Goal: Check status: Check status

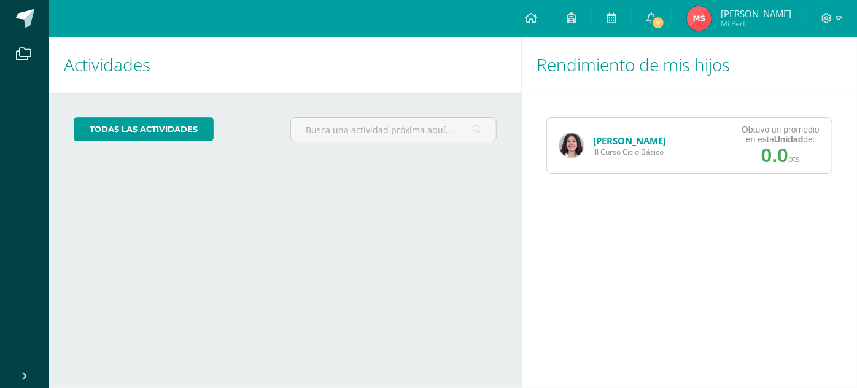
click at [650, 139] on link "[PERSON_NAME]" at bounding box center [629, 140] width 73 height 12
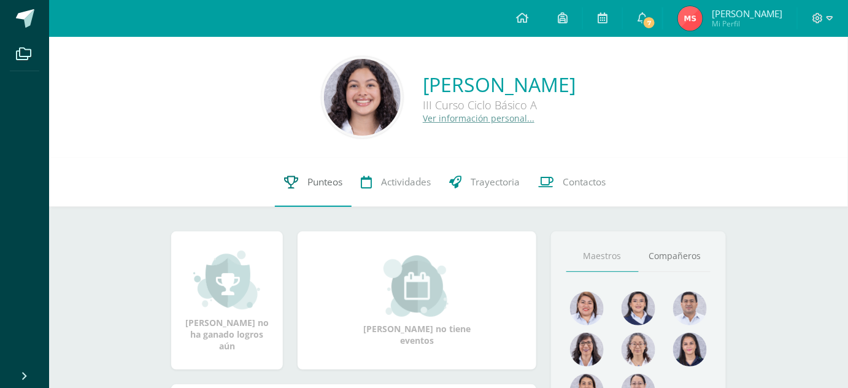
click at [325, 176] on span "Punteos" at bounding box center [324, 181] width 35 height 13
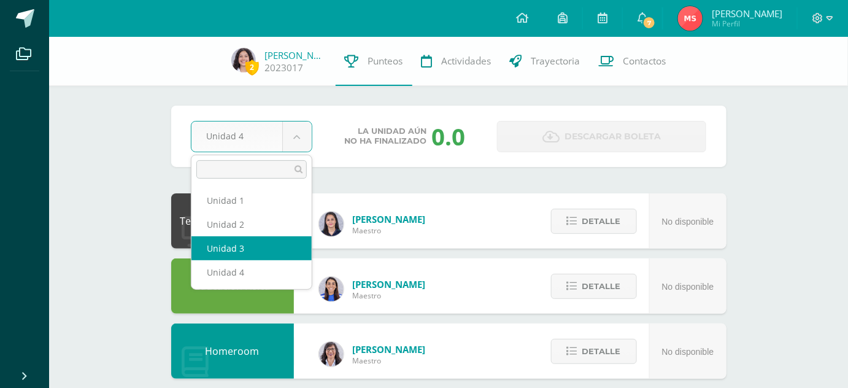
select select "Unidad 3"
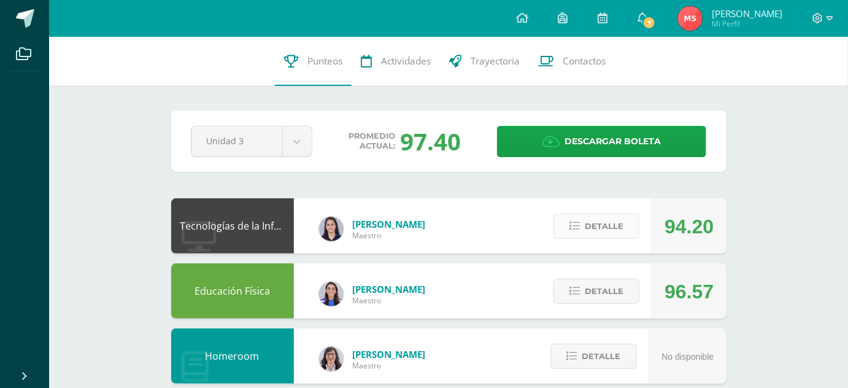
click at [634, 228] on button "Detalle" at bounding box center [596, 226] width 86 height 25
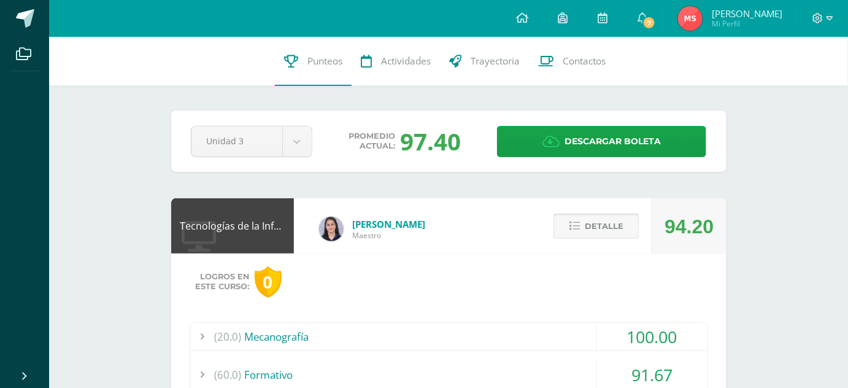
click at [589, 220] on span "Detalle" at bounding box center [604, 226] width 39 height 23
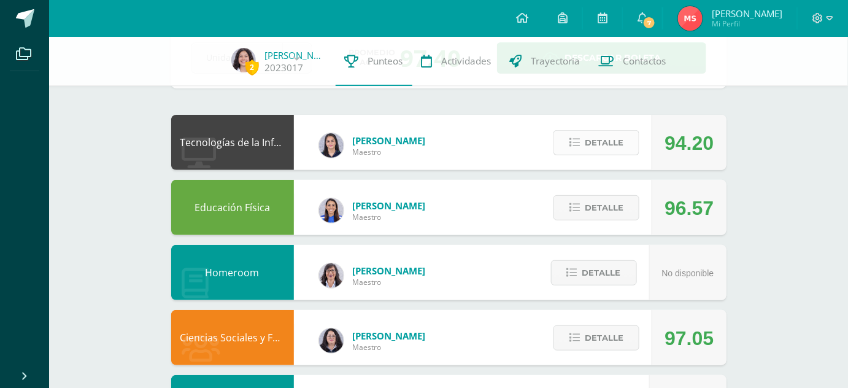
scroll to position [83, 0]
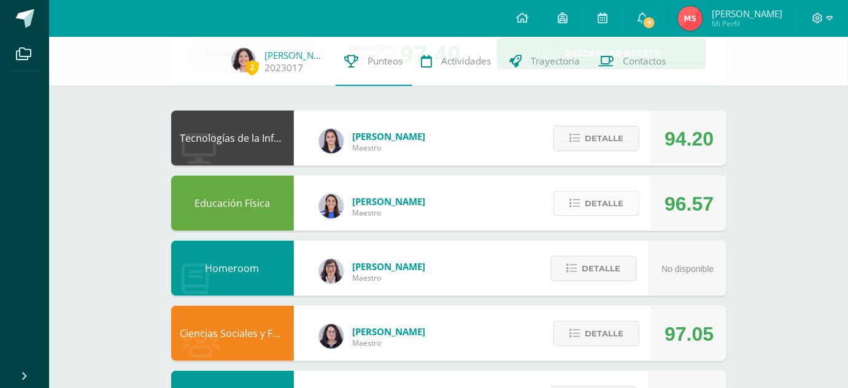
click at [598, 206] on span "Detalle" at bounding box center [604, 203] width 39 height 23
click at [598, 206] on span at bounding box center [597, 203] width 60 height 17
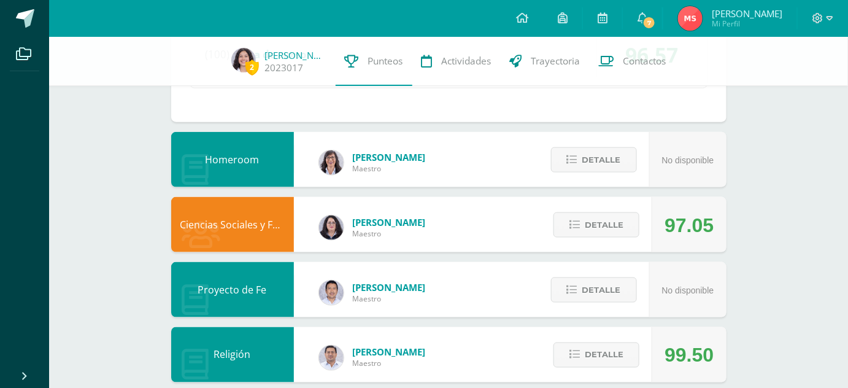
scroll to position [430, 0]
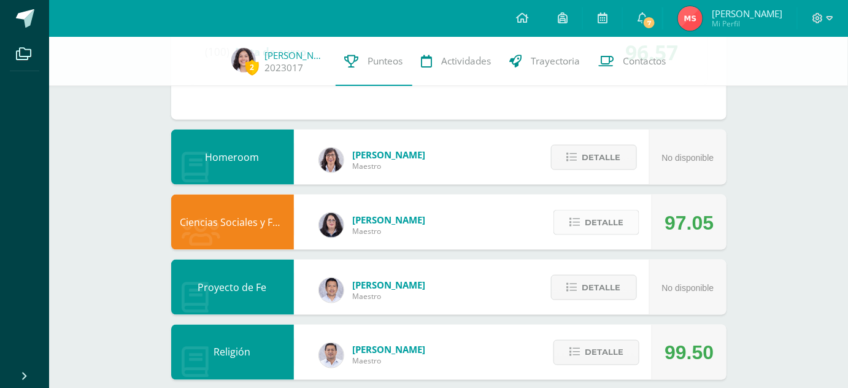
click at [589, 226] on span "Detalle" at bounding box center [604, 222] width 39 height 23
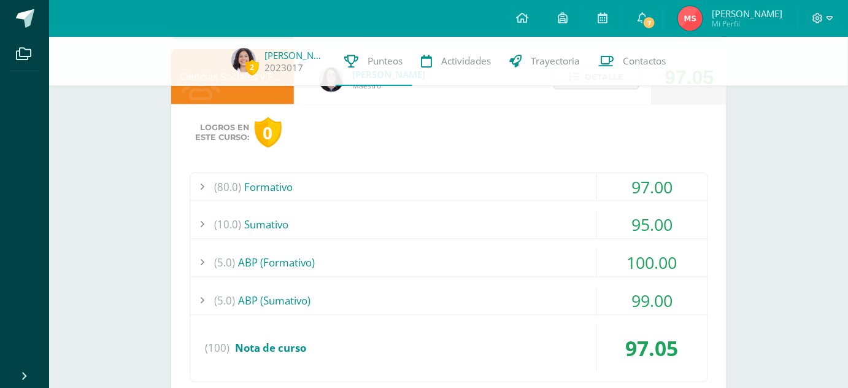
scroll to position [577, 0]
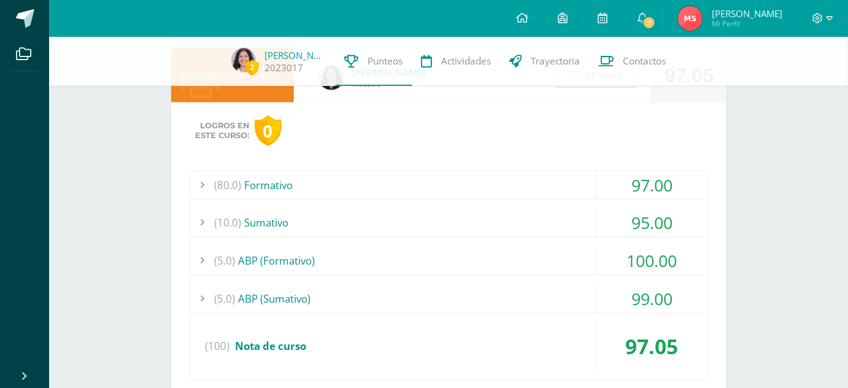
click at [449, 195] on div "(80.0) Formativo" at bounding box center [448, 185] width 517 height 28
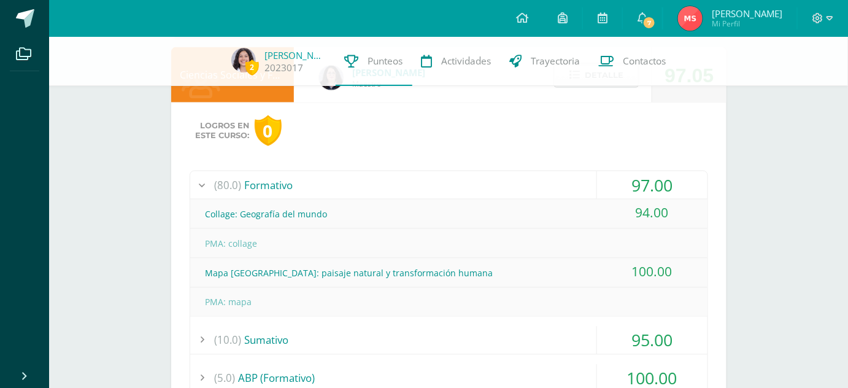
click at [438, 189] on div "(80.0) Formativo" at bounding box center [448, 185] width 517 height 28
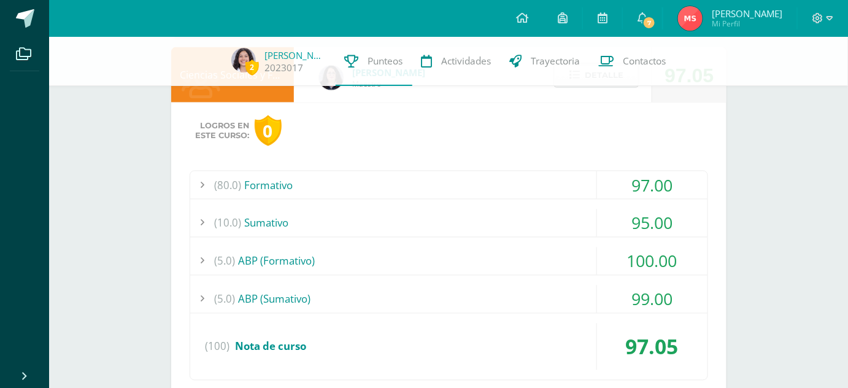
click at [403, 206] on div "(80.0) Formativo 97.00 Collage: Geografía del mundo 94.00" at bounding box center [449, 276] width 518 height 210
click at [405, 217] on div "(10.0) Sumativo" at bounding box center [448, 223] width 517 height 28
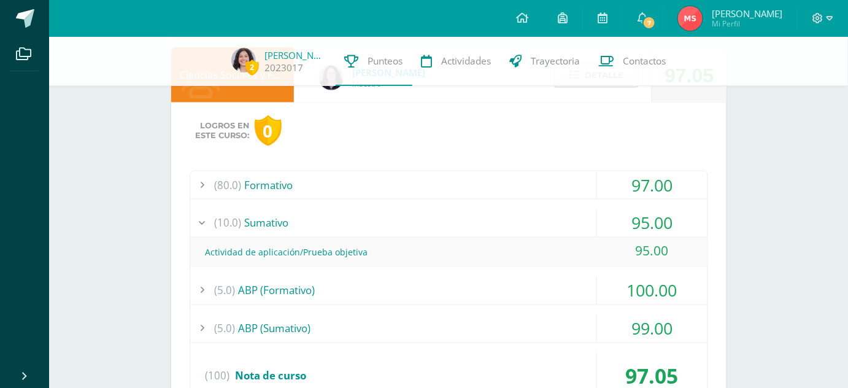
click at [407, 218] on div "(10.0) Sumativo" at bounding box center [448, 223] width 517 height 28
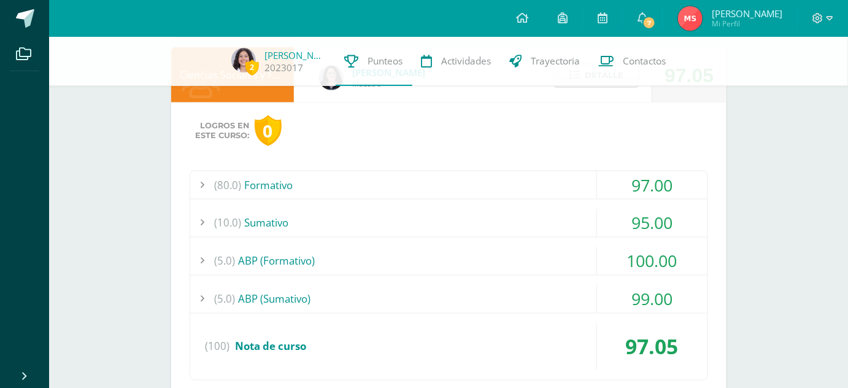
click at [401, 294] on div "(5.0) ABP (Sumativo)" at bounding box center [448, 299] width 517 height 28
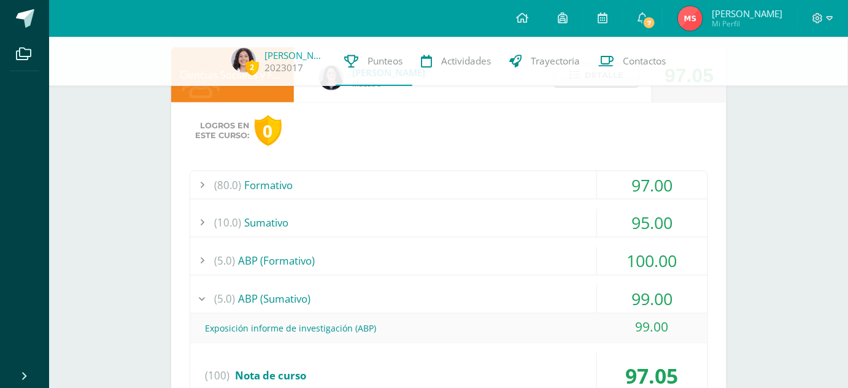
click at [381, 263] on div "(5.0) ABP (Formativo)" at bounding box center [448, 261] width 517 height 28
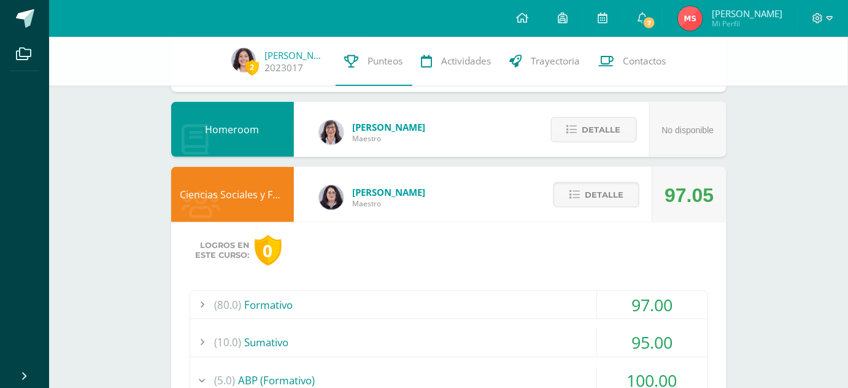
scroll to position [457, 0]
click at [564, 205] on button "Detalle" at bounding box center [596, 195] width 86 height 25
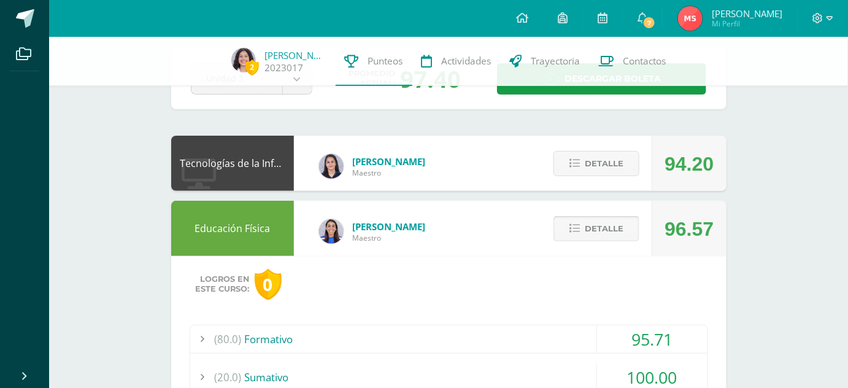
click at [607, 225] on span "Detalle" at bounding box center [604, 228] width 39 height 23
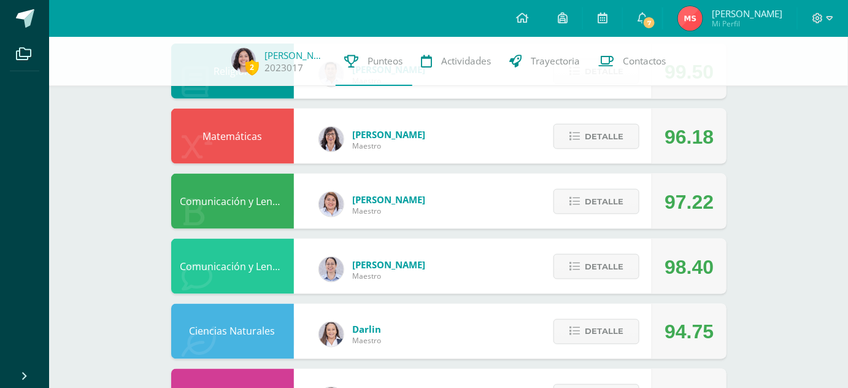
scroll to position [490, 0]
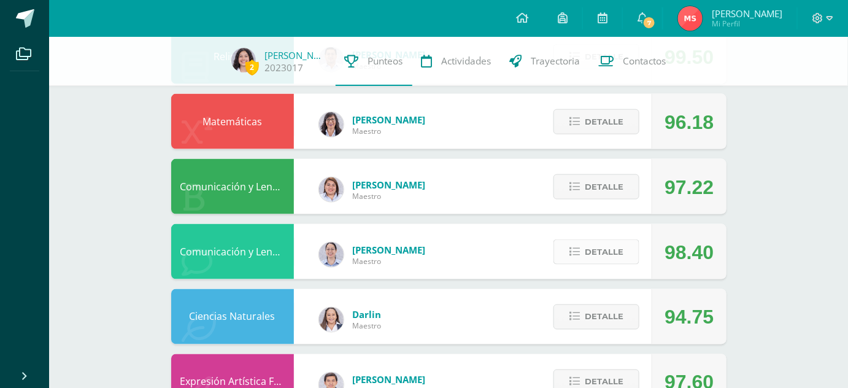
click at [577, 257] on button "Detalle" at bounding box center [596, 251] width 86 height 25
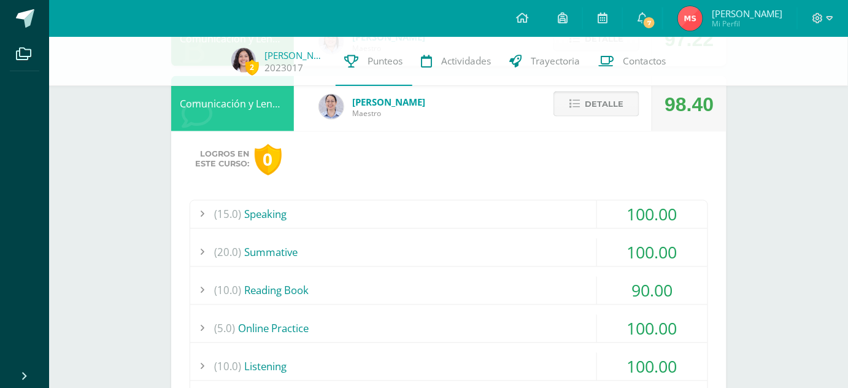
scroll to position [649, 0]
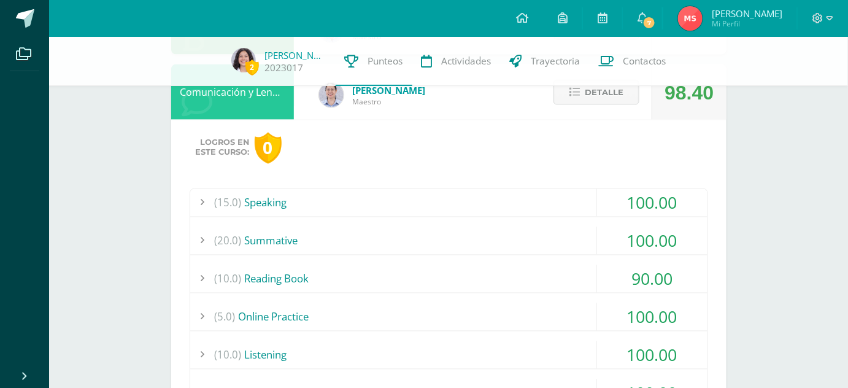
click at [437, 243] on div "(20.0) Summative" at bounding box center [448, 241] width 517 height 28
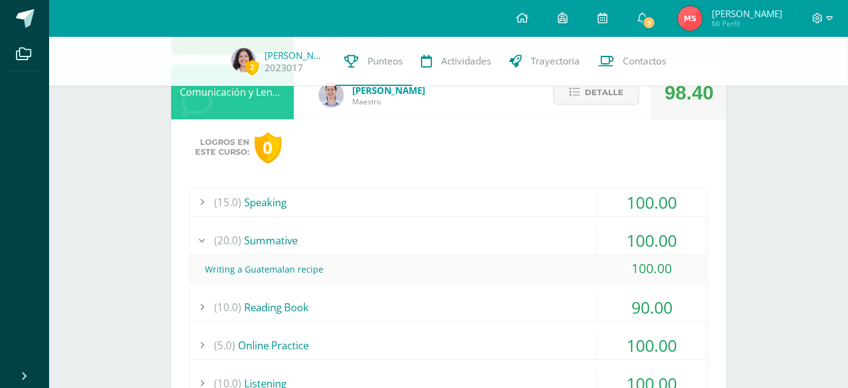
click at [437, 243] on div "(20.0) Summative" at bounding box center [448, 241] width 517 height 28
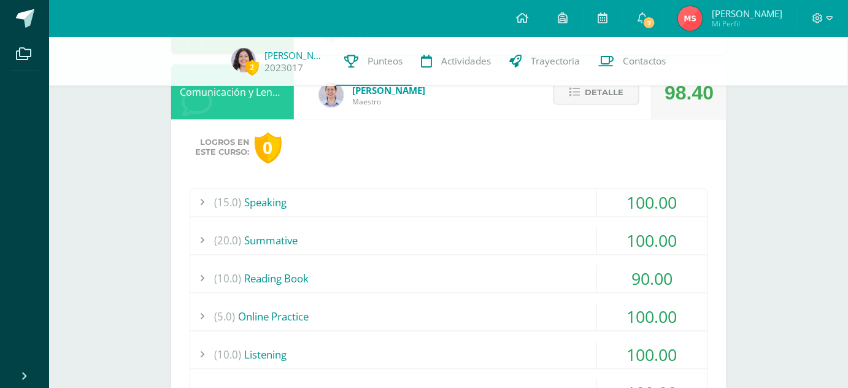
click at [393, 195] on div "(15.0) Speaking" at bounding box center [448, 203] width 517 height 28
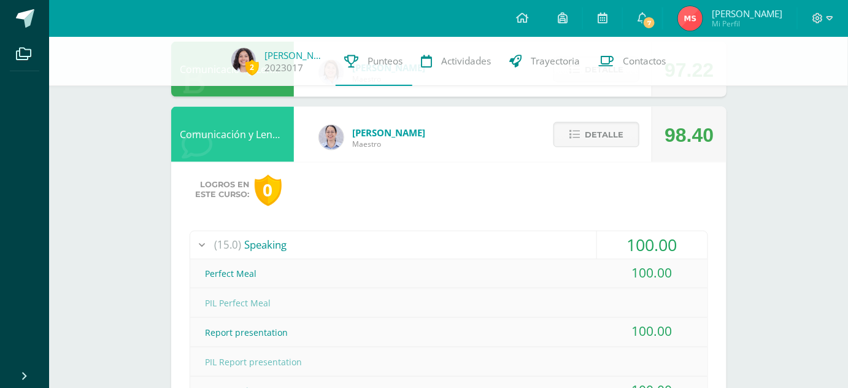
click at [333, 246] on div "(15.0) Speaking" at bounding box center [448, 245] width 517 height 28
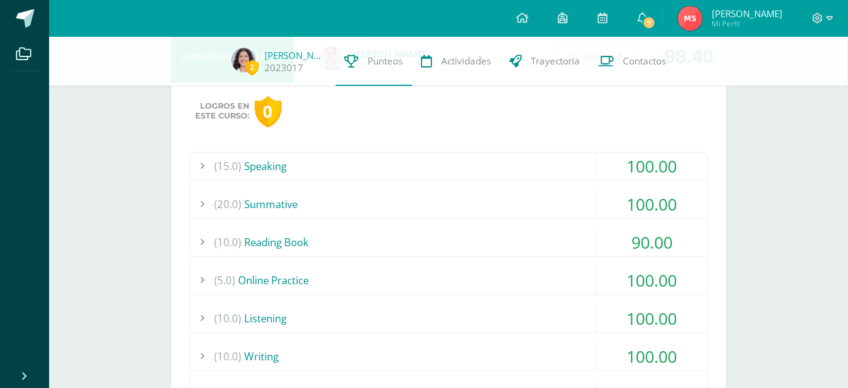
scroll to position [686, 0]
click at [318, 244] on div "(10.0) Reading Book" at bounding box center [448, 242] width 517 height 28
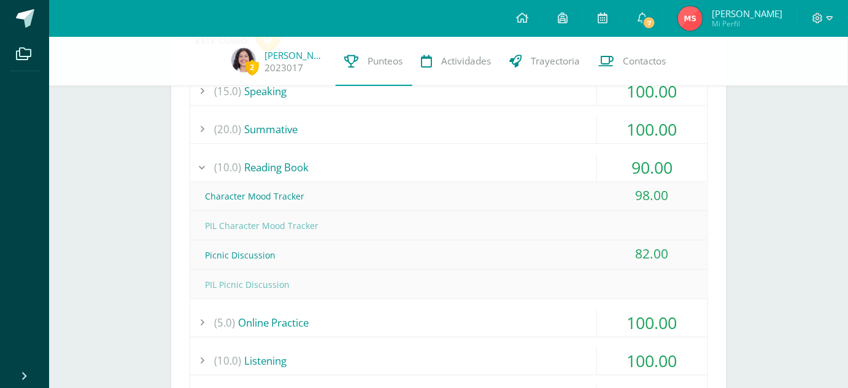
scroll to position [765, 0]
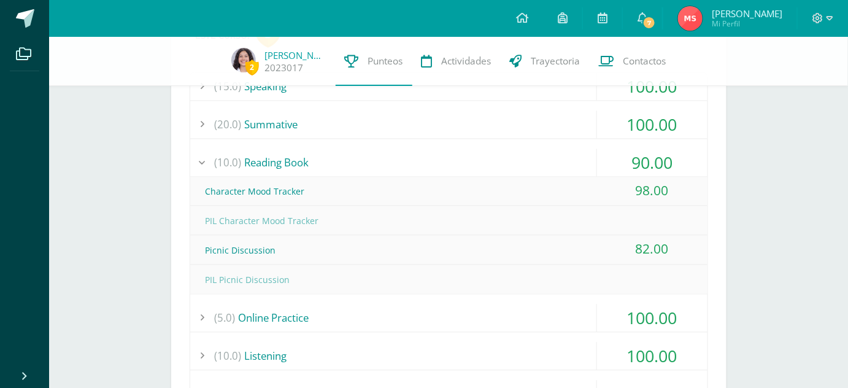
click at [278, 156] on div "(10.0) Reading Book" at bounding box center [448, 163] width 517 height 28
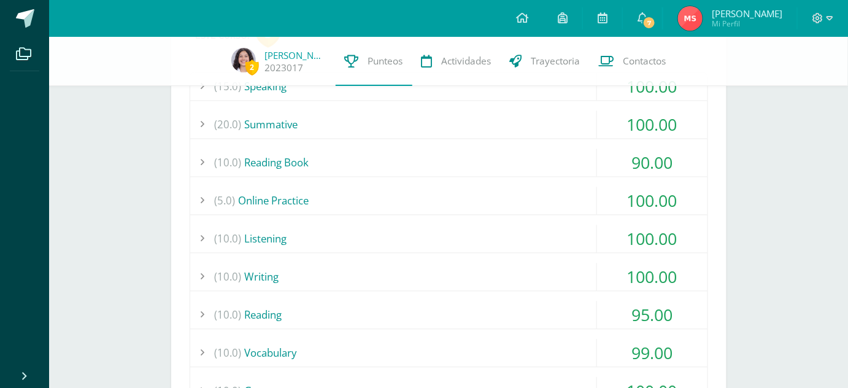
click at [318, 191] on div "(5.0) Online Practice" at bounding box center [448, 201] width 517 height 28
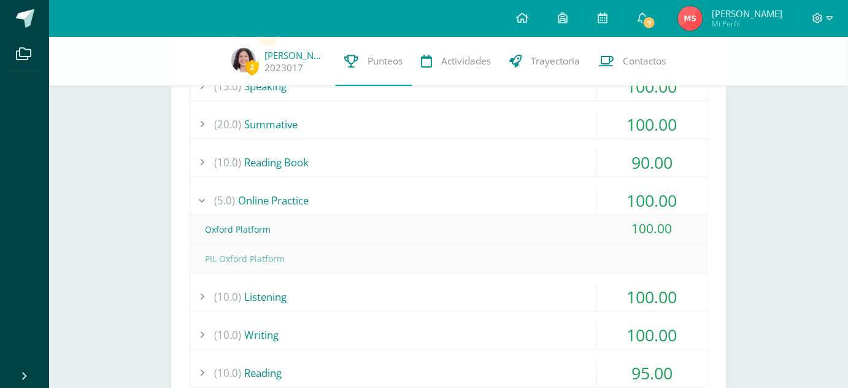
click at [316, 188] on div "(5.0) Online Practice" at bounding box center [448, 201] width 517 height 28
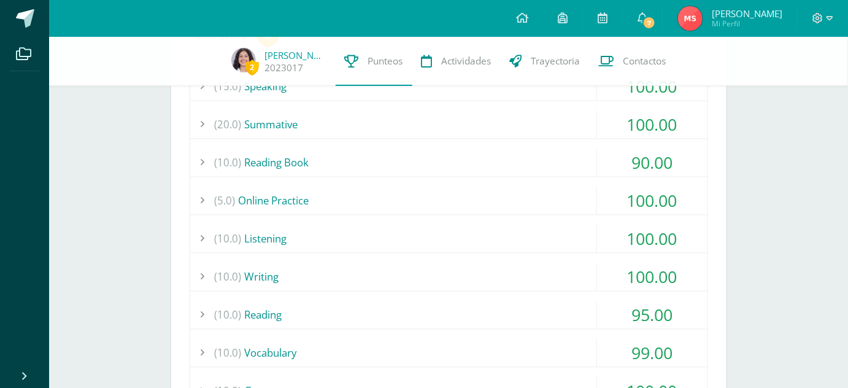
click at [325, 223] on div "(15.0) Speaking 100.00 Perfect Meal 100.00 (100)" at bounding box center [449, 272] width 518 height 400
click at [330, 233] on div "(10.0) Listening" at bounding box center [448, 239] width 517 height 28
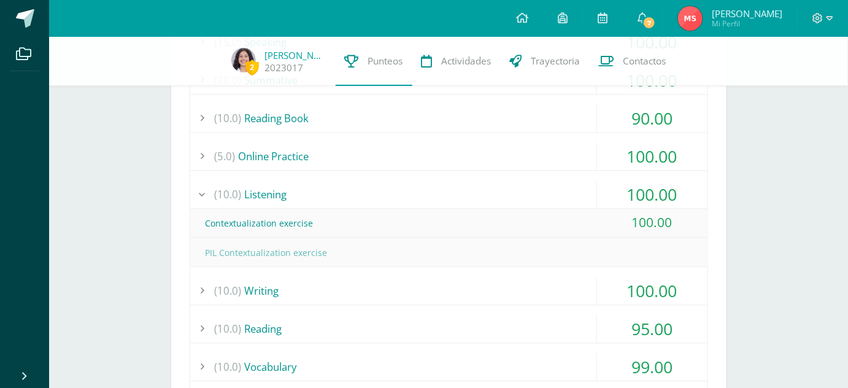
scroll to position [821, 0]
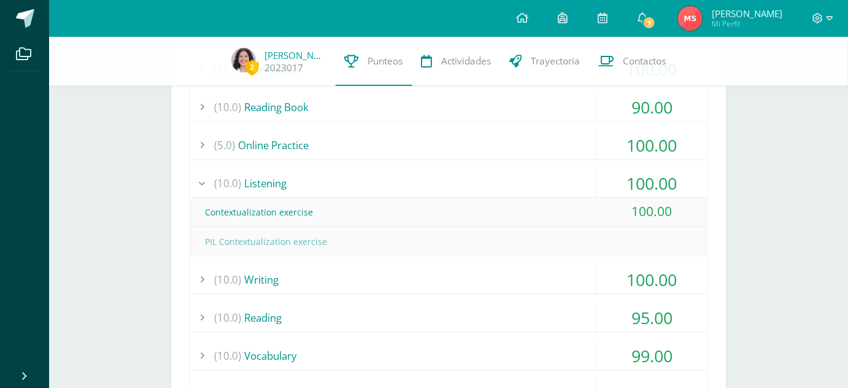
click at [275, 182] on div "(10.0) Listening" at bounding box center [448, 183] width 517 height 28
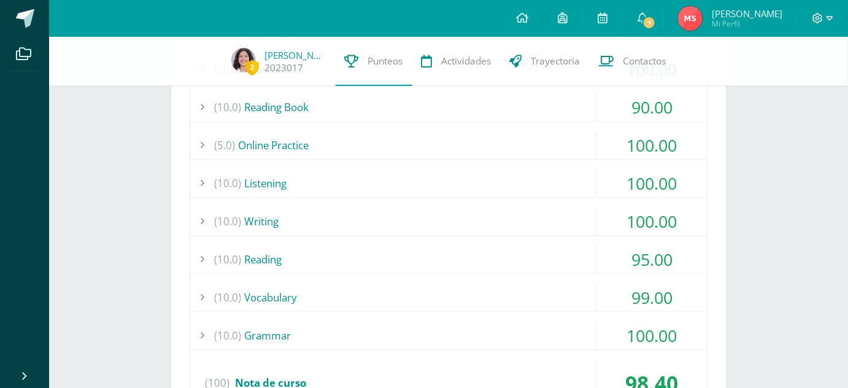
click at [285, 221] on div "(10.0) Writing" at bounding box center [448, 221] width 517 height 28
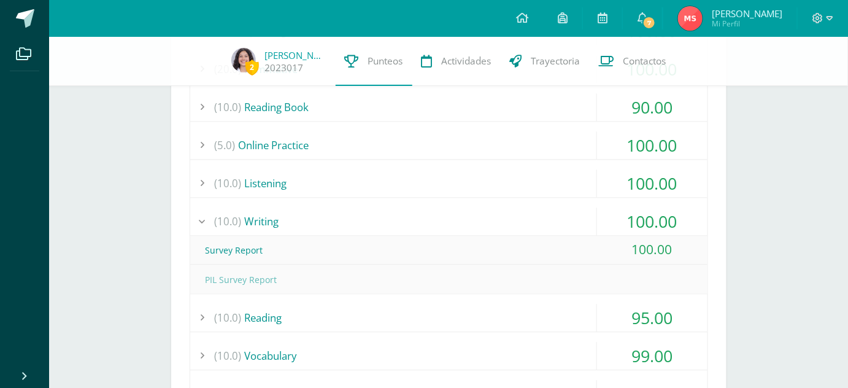
click at [285, 221] on div "(10.0) Writing" at bounding box center [448, 221] width 517 height 28
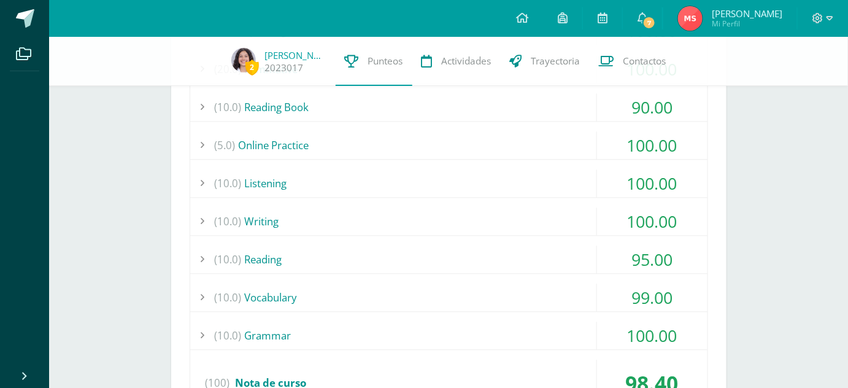
click at [298, 256] on div "(10.0) Reading" at bounding box center [448, 259] width 517 height 28
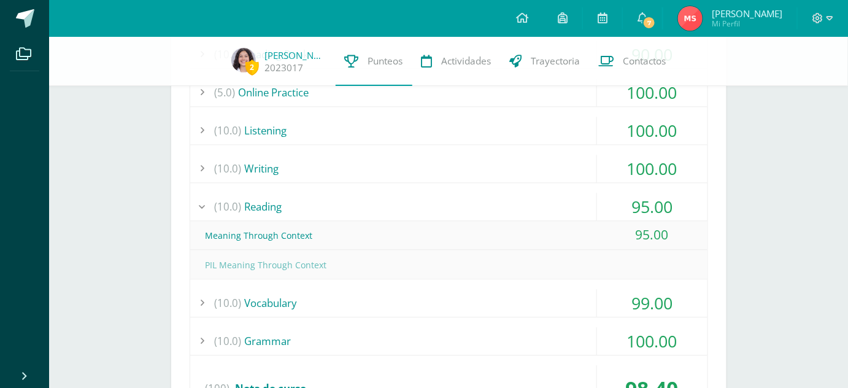
scroll to position [882, 0]
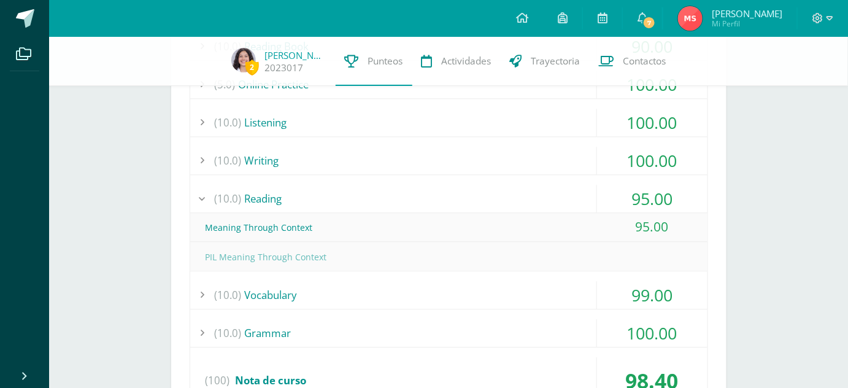
click at [276, 190] on div "(10.0) Reading" at bounding box center [448, 199] width 517 height 28
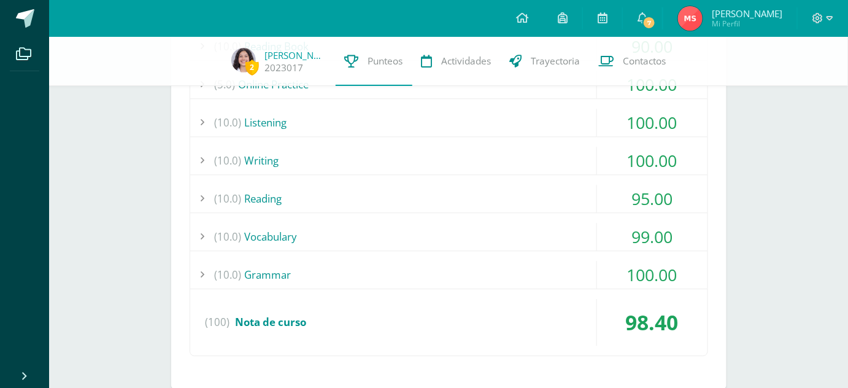
click at [303, 243] on div "(10.0) Vocabulary" at bounding box center [448, 237] width 517 height 28
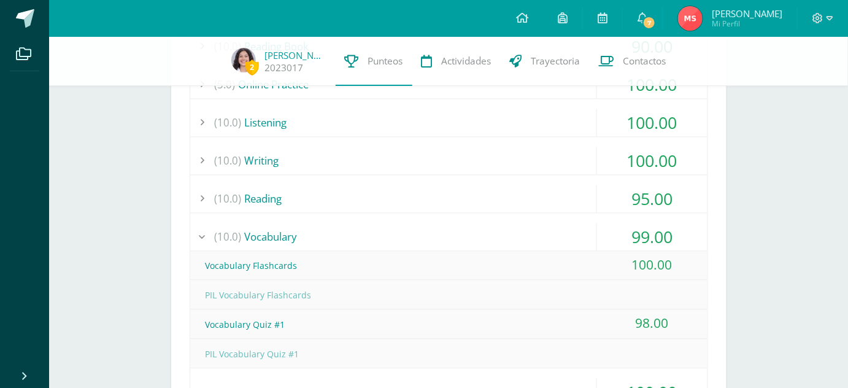
click at [303, 243] on div "(10.0) Vocabulary" at bounding box center [448, 237] width 517 height 28
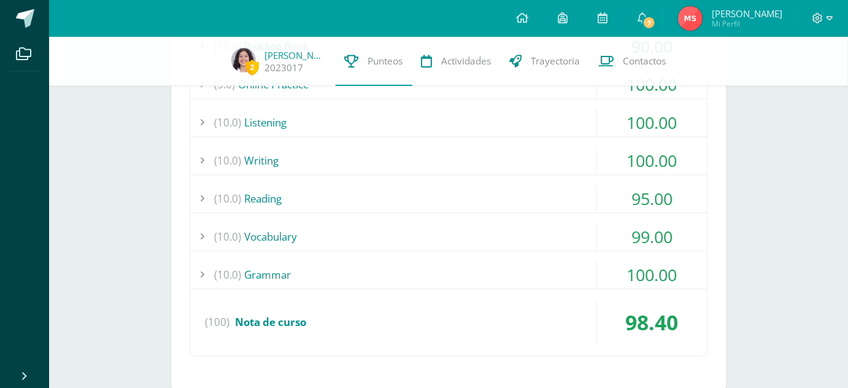
click at [310, 275] on div "(10.0) Grammar" at bounding box center [448, 275] width 517 height 28
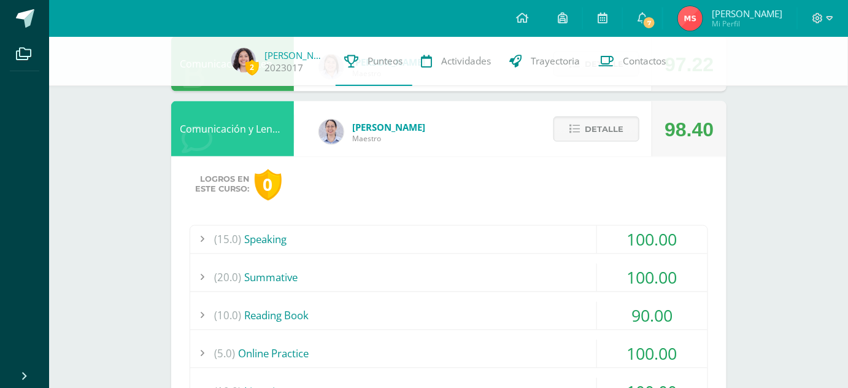
scroll to position [609, 0]
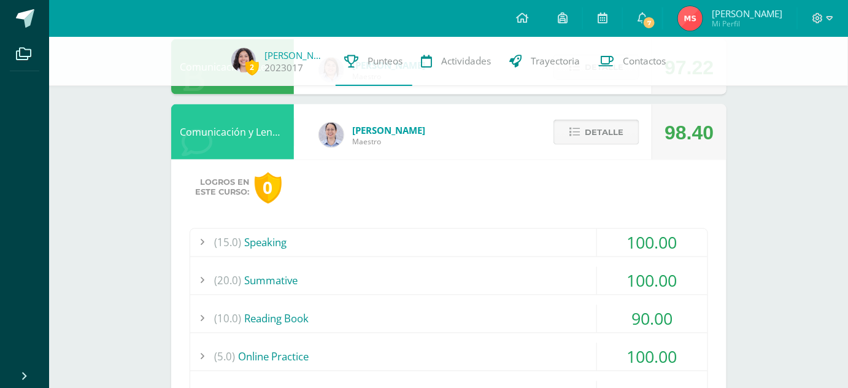
click at [618, 129] on span "Detalle" at bounding box center [604, 132] width 39 height 23
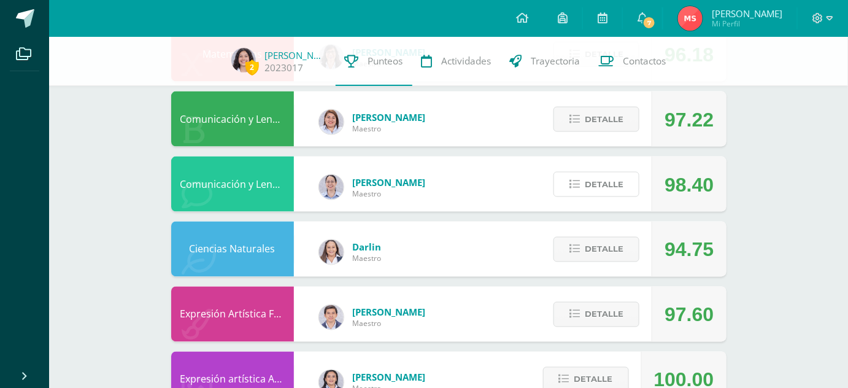
scroll to position [561, 0]
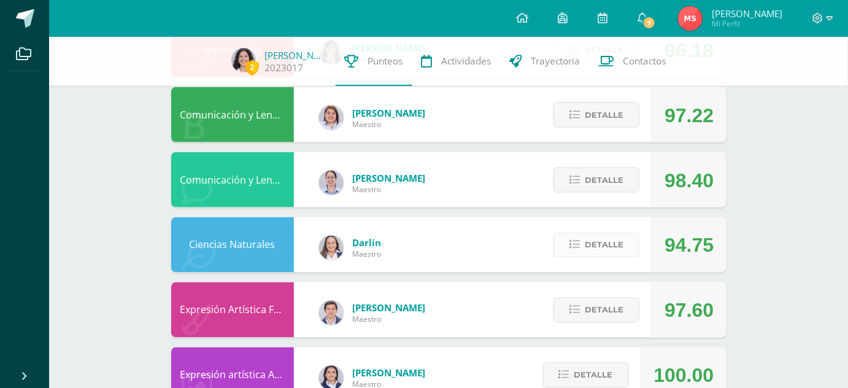
click at [583, 243] on button "Detalle" at bounding box center [596, 245] width 86 height 25
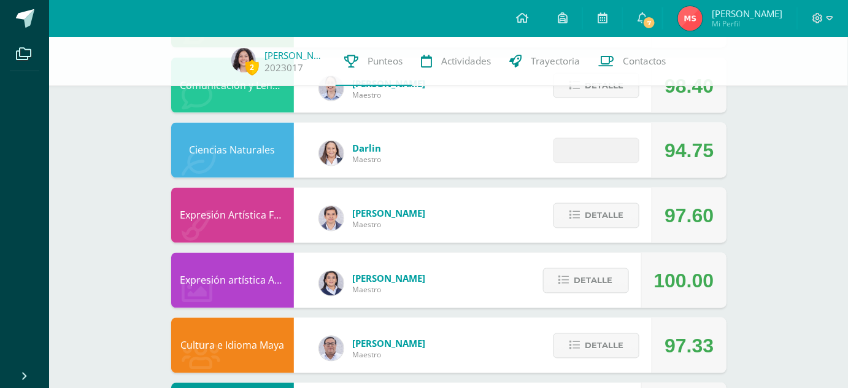
scroll to position [657, 0]
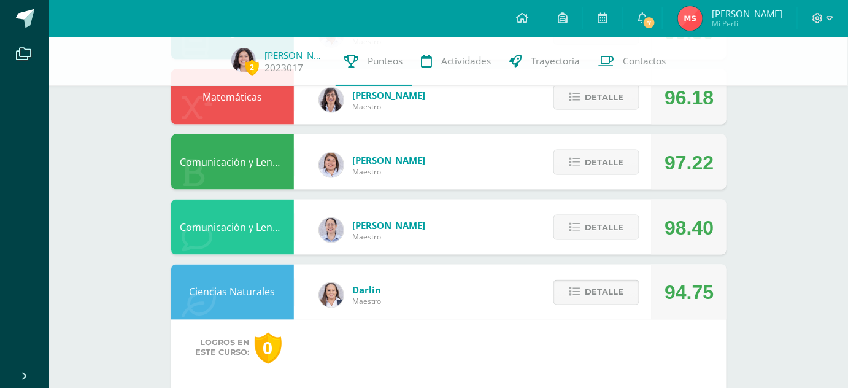
click at [599, 288] on span "Detalle" at bounding box center [604, 292] width 39 height 23
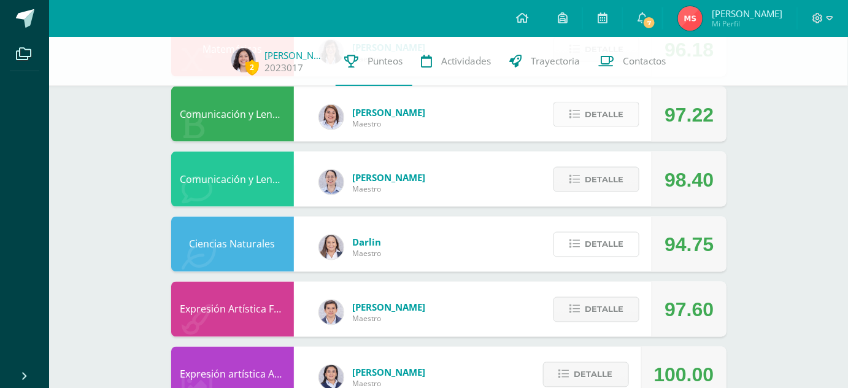
scroll to position [568, 0]
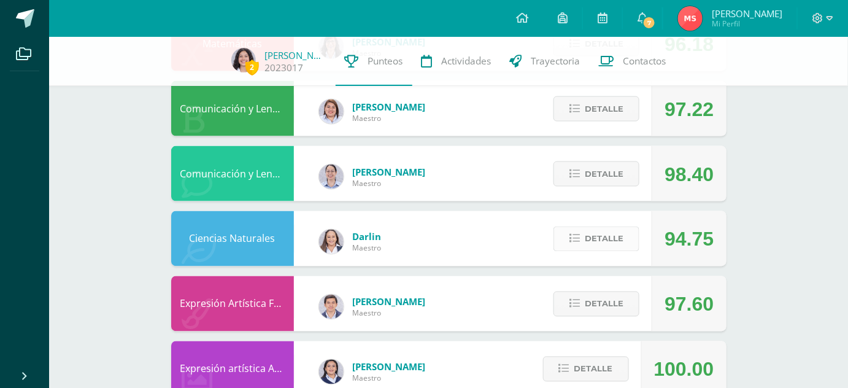
click at [585, 241] on button "Detalle" at bounding box center [596, 238] width 86 height 25
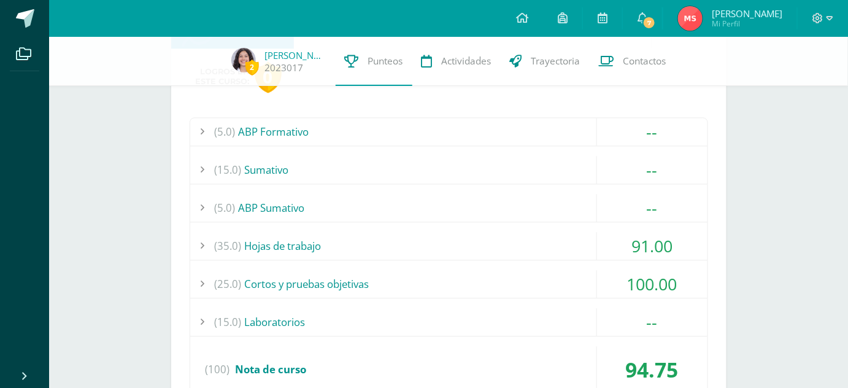
scroll to position [789, 0]
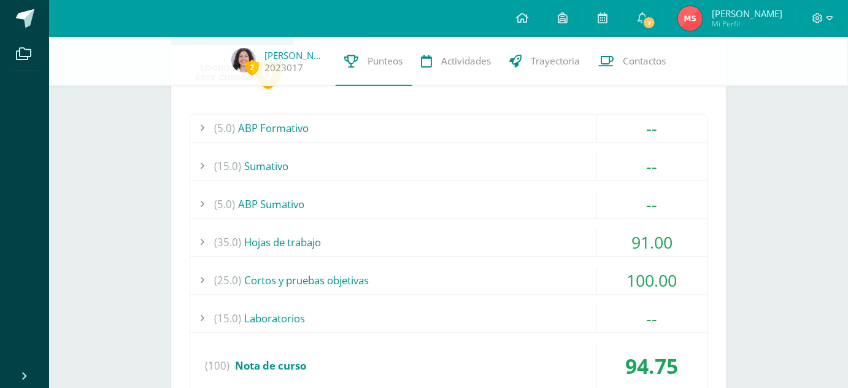
click at [419, 134] on div "(5.0) ABP Formativo" at bounding box center [448, 128] width 517 height 28
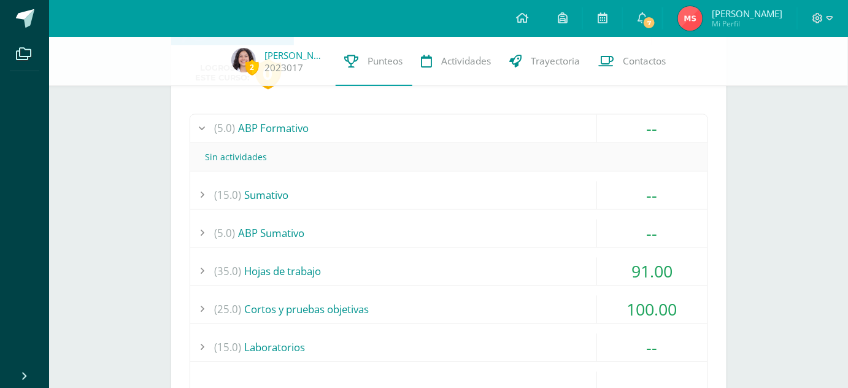
click at [404, 134] on div "(5.0) ABP Formativo" at bounding box center [448, 128] width 517 height 28
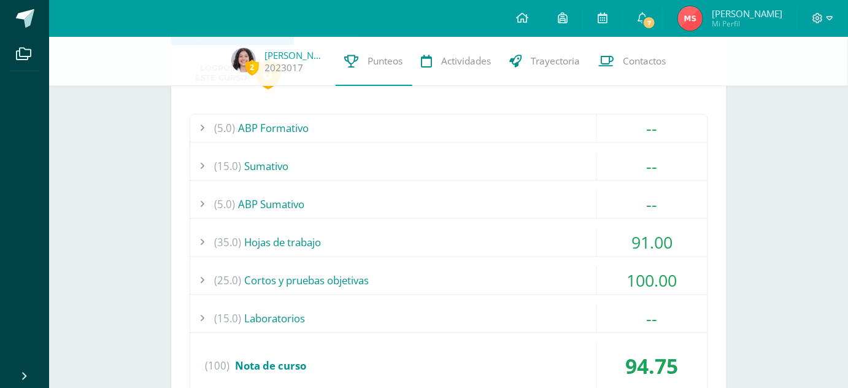
click at [390, 169] on div "(15.0) Sumativo" at bounding box center [448, 166] width 517 height 28
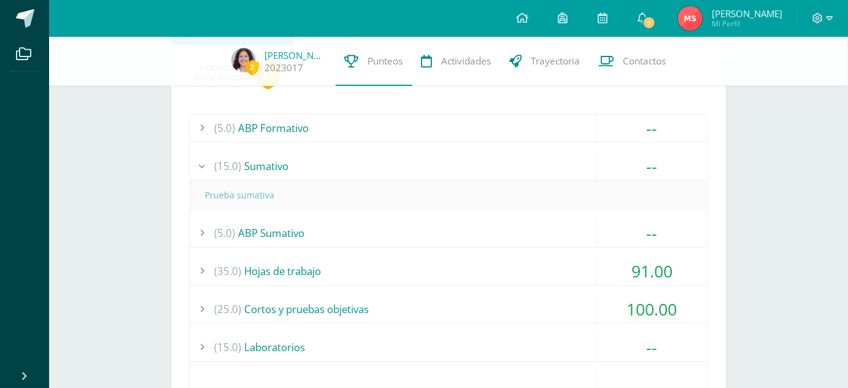
click at [384, 166] on div "(15.0) Sumativo" at bounding box center [448, 166] width 517 height 28
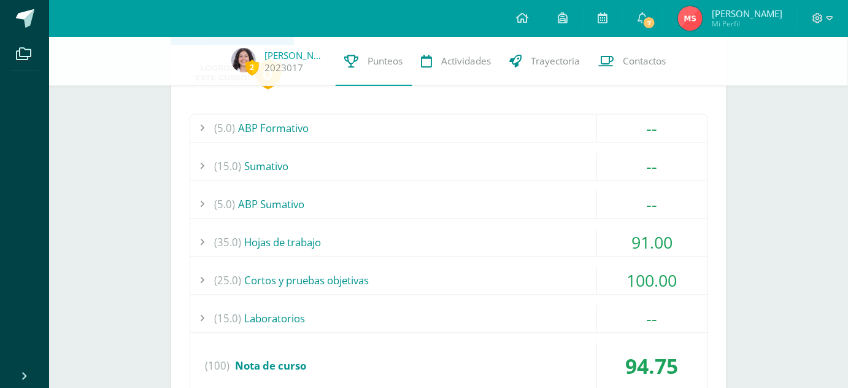
click at [376, 185] on div "(5.0) ABP Formativo -- Sin actividades (15.0) Sumativo --" at bounding box center [449, 257] width 518 height 286
click at [381, 201] on div "(5.0) ABP Sumativo" at bounding box center [448, 204] width 517 height 28
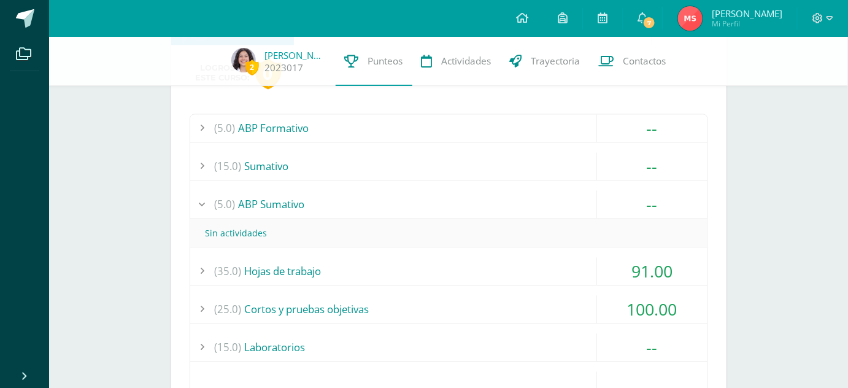
click at [381, 201] on div "(5.0) ABP Sumativo" at bounding box center [448, 204] width 517 height 28
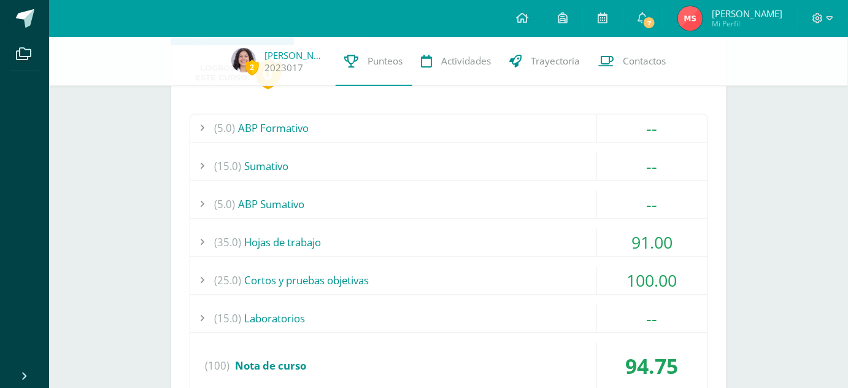
click at [385, 242] on div "(35.0) Hojas de trabajo" at bounding box center [448, 242] width 517 height 28
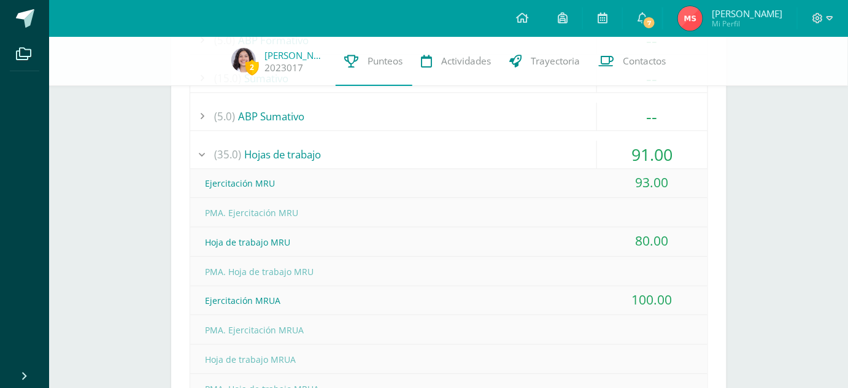
scroll to position [867, 0]
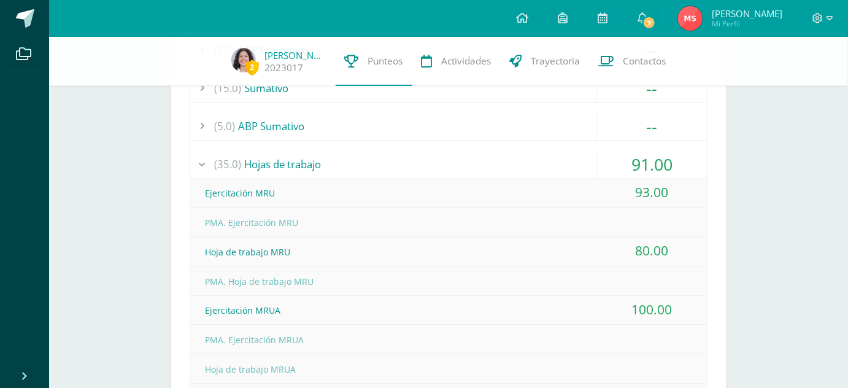
click at [320, 160] on div "(35.0) Hojas de trabajo" at bounding box center [448, 164] width 517 height 28
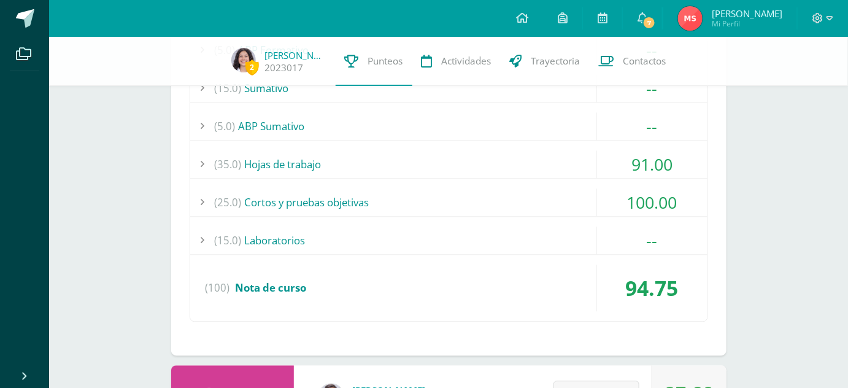
click at [334, 205] on div "(25.0) Cortos y pruebas objetivas" at bounding box center [448, 202] width 517 height 28
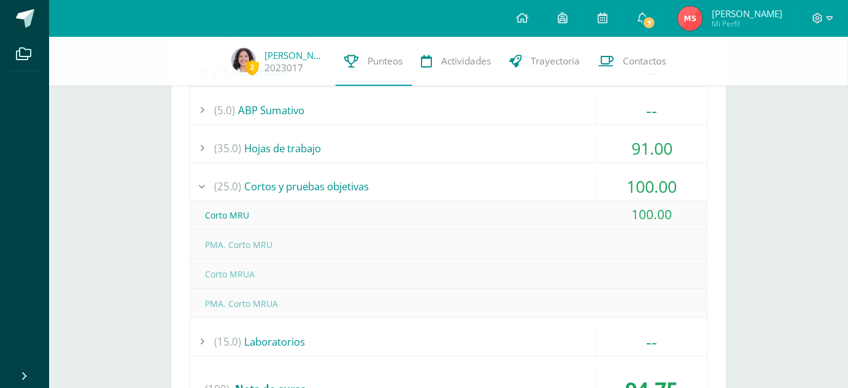
scroll to position [885, 0]
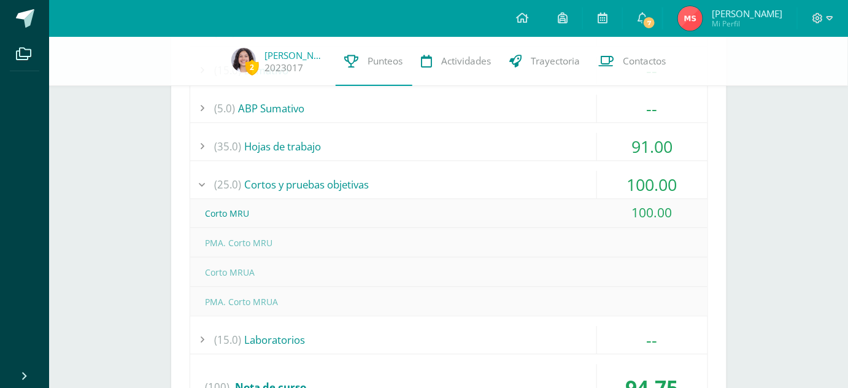
click at [319, 179] on div "(25.0) Cortos y pruebas objetivas" at bounding box center [448, 185] width 517 height 28
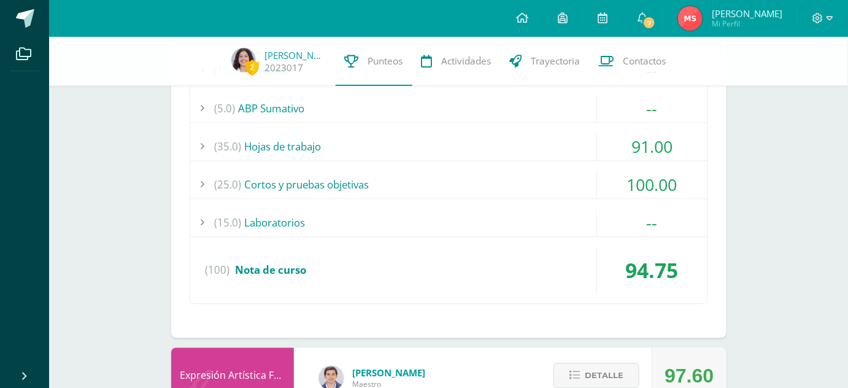
click at [336, 216] on div "(15.0) Laboratorios" at bounding box center [448, 223] width 517 height 28
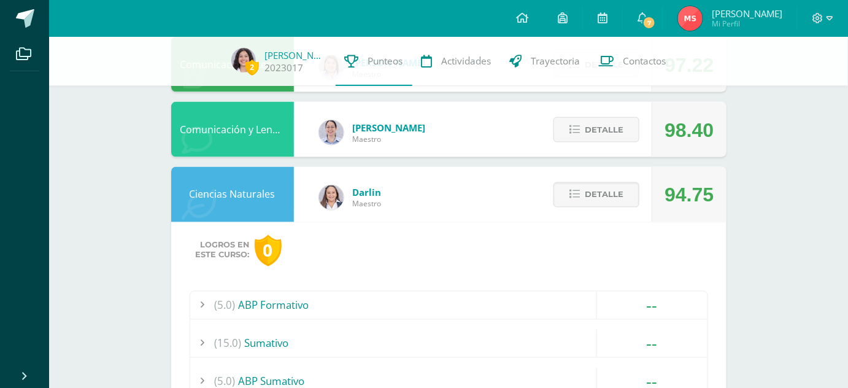
scroll to position [612, 0]
click at [583, 193] on button "Detalle" at bounding box center [596, 194] width 86 height 25
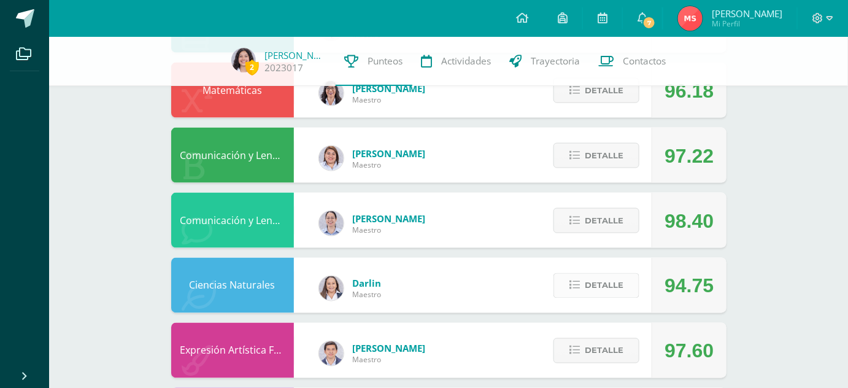
scroll to position [0, 0]
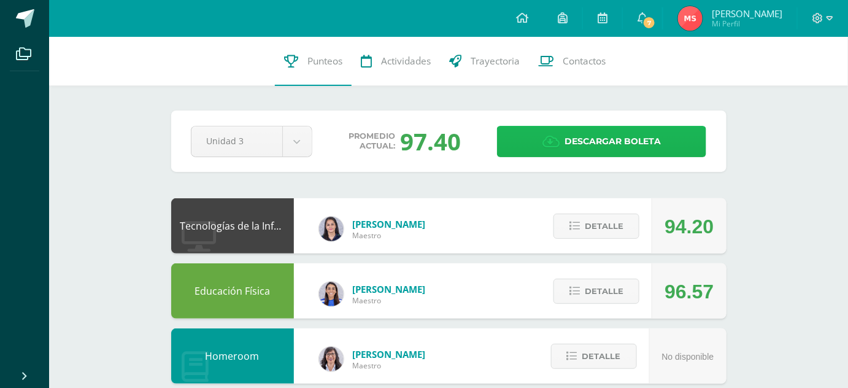
click at [531, 136] on link "Descargar boleta" at bounding box center [601, 141] width 209 height 31
